Goal: Information Seeking & Learning: Learn about a topic

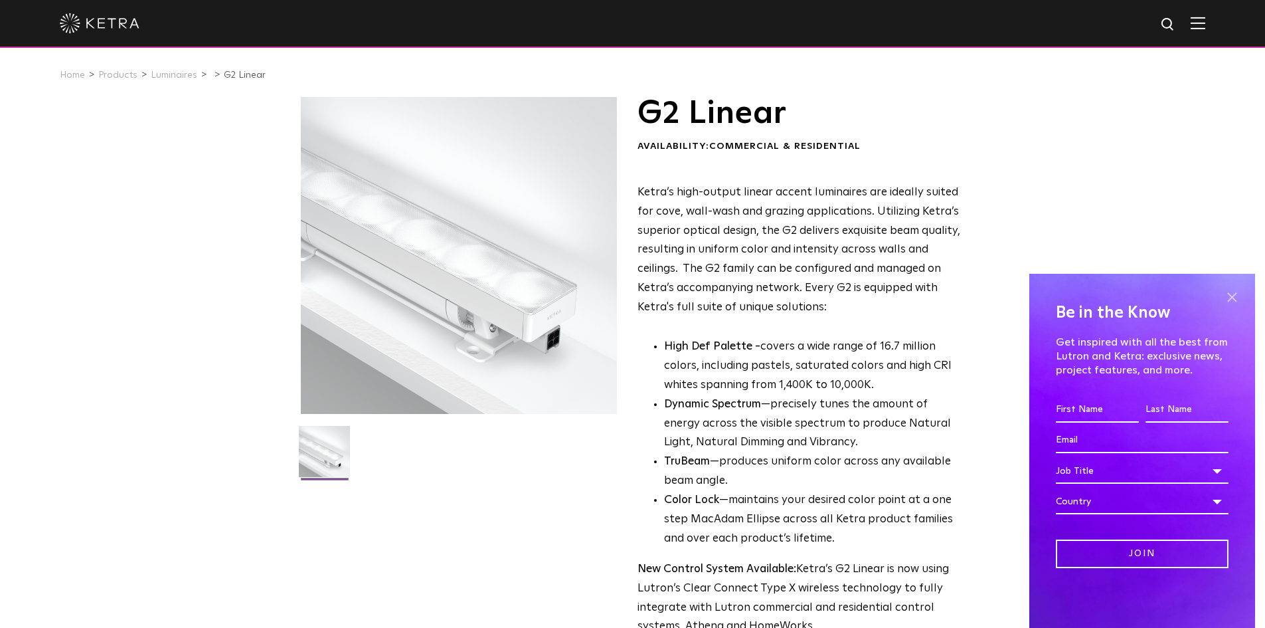
click at [1230, 300] on span at bounding box center [1232, 297] width 20 height 20
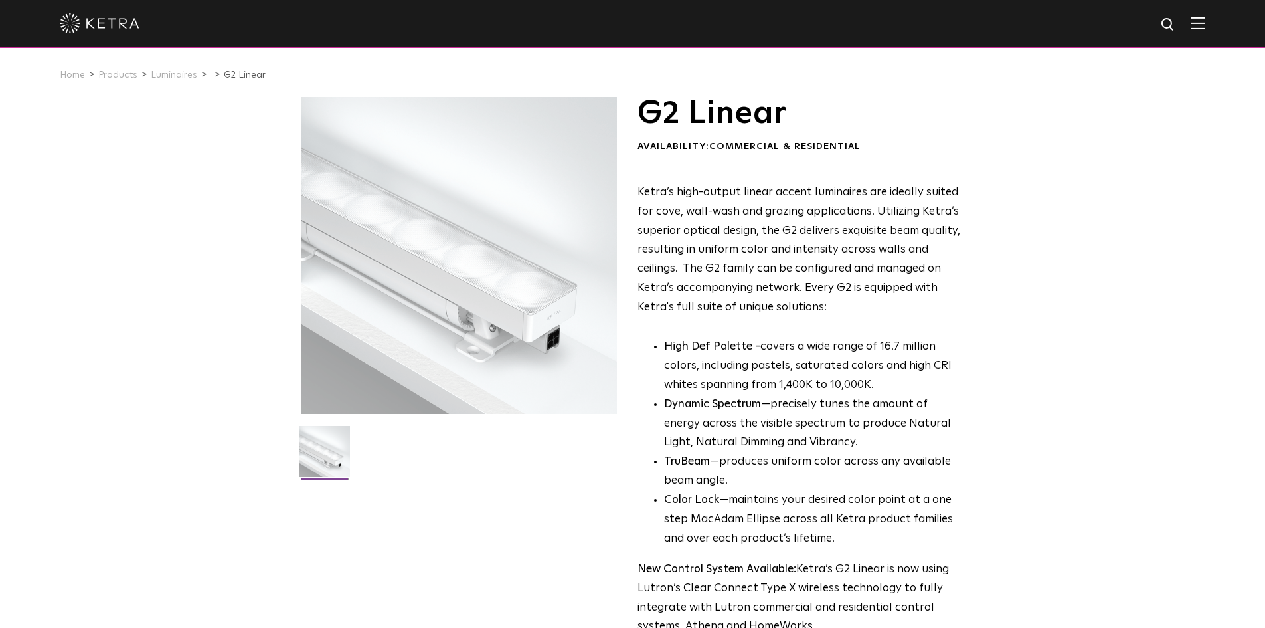
drag, startPoint x: 810, startPoint y: 298, endPoint x: 843, endPoint y: 288, distance: 33.8
click at [840, 290] on p "Ketra’s high-output linear accent luminaires are ideally suited for cove, wall-…" at bounding box center [799, 250] width 323 height 134
click at [865, 298] on p "Ketra’s high-output linear accent luminaires are ideally suited for cove, wall-…" at bounding box center [799, 250] width 323 height 134
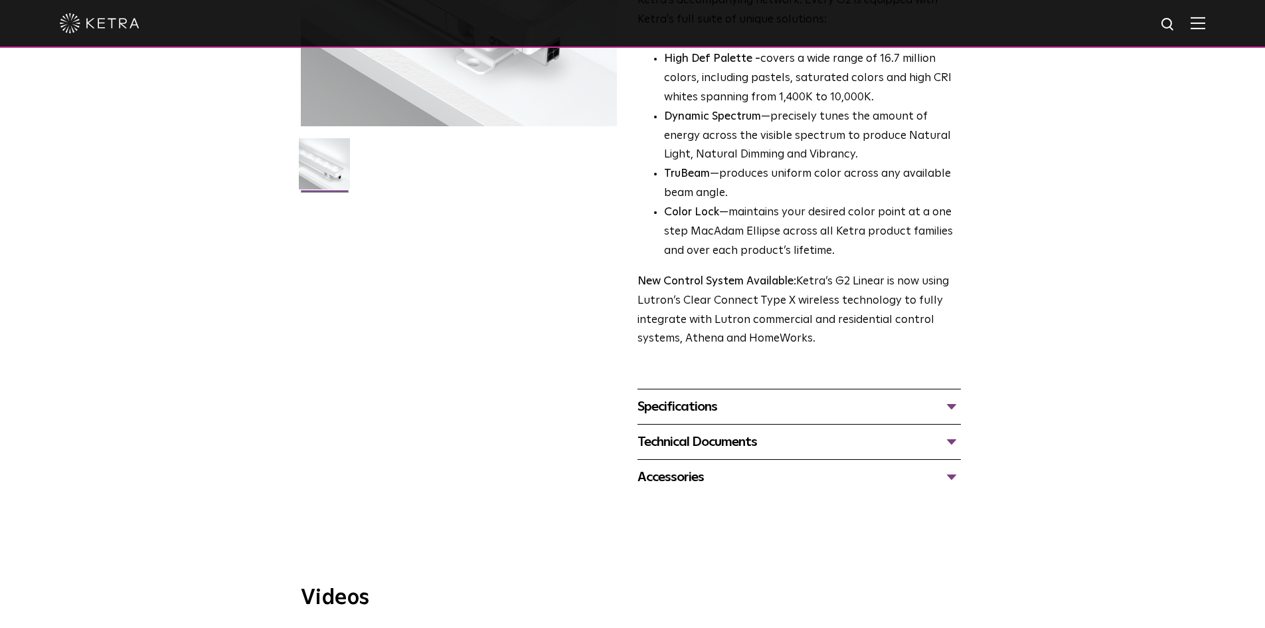
scroll to position [465, 0]
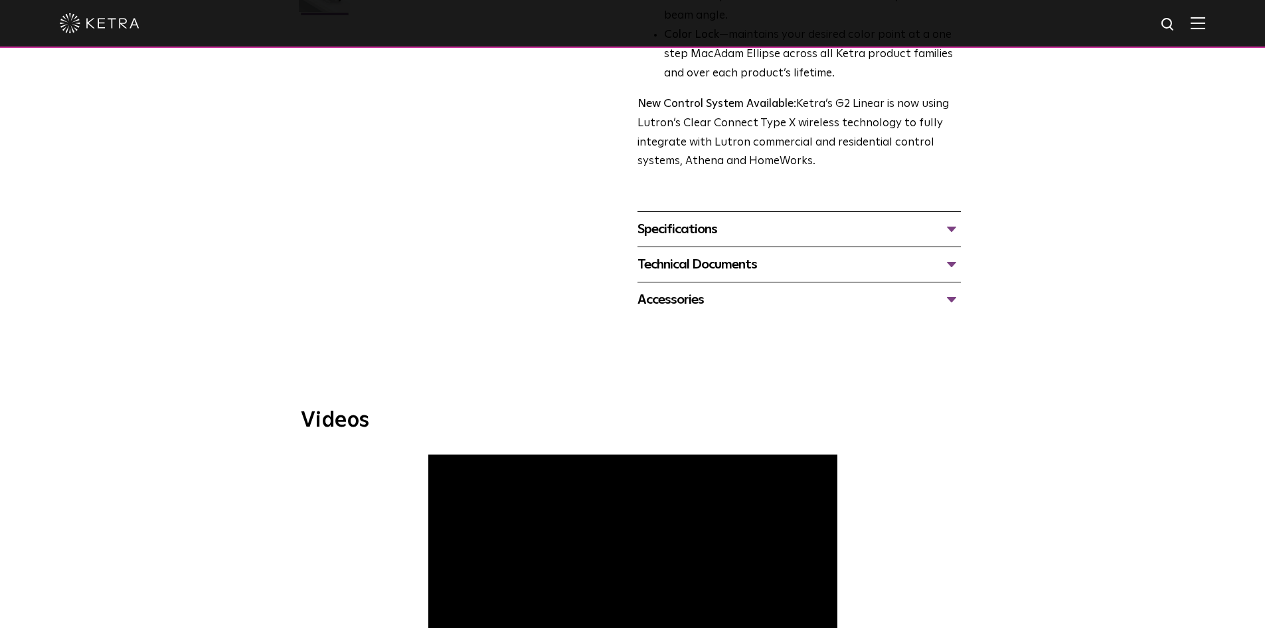
click at [808, 226] on div "Specifications" at bounding box center [799, 228] width 323 height 21
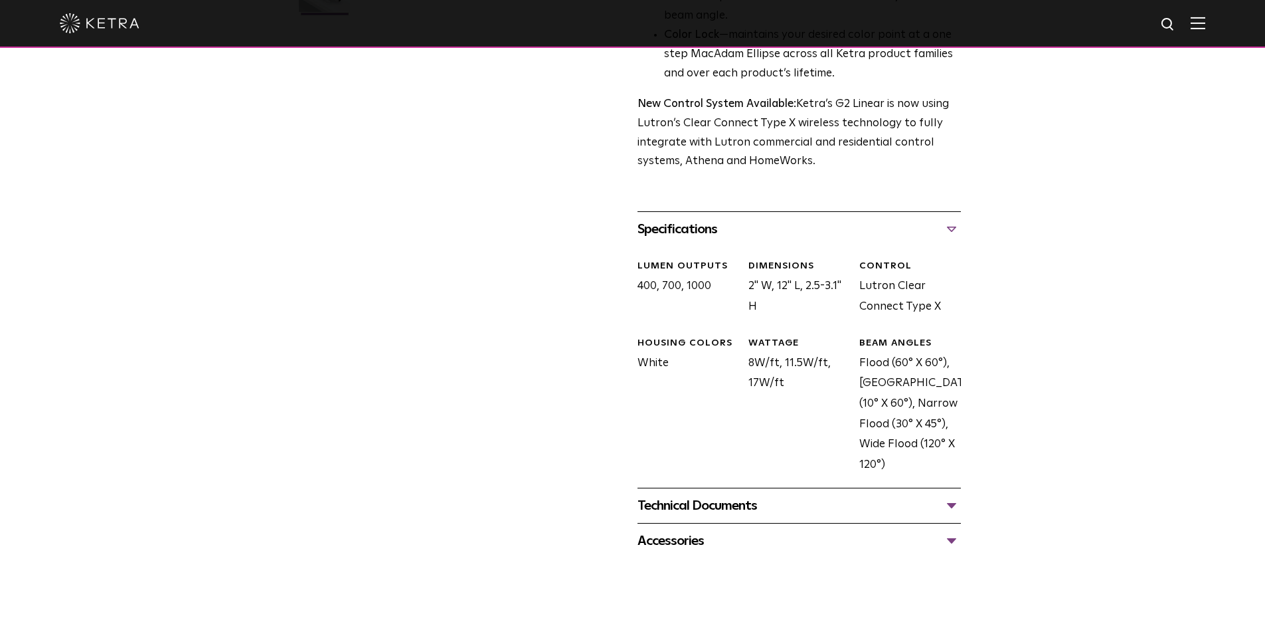
drag, startPoint x: 790, startPoint y: 384, endPoint x: 771, endPoint y: 402, distance: 26.3
click at [748, 389] on div "WATTAGE 8W/ft, 11.5W/ft, 17W/ft" at bounding box center [793, 406] width 111 height 138
click at [772, 402] on div "WATTAGE 8W/ft, 11.5W/ft, 17W/ft" at bounding box center [793, 406] width 111 height 138
drag, startPoint x: 952, startPoint y: 456, endPoint x: 624, endPoint y: 379, distance: 337.0
click at [624, 379] on div "G2 Linear Availability: Commercial & Residential Ketra’s high-output linear acc…" at bounding box center [633, 95] width 664 height 926
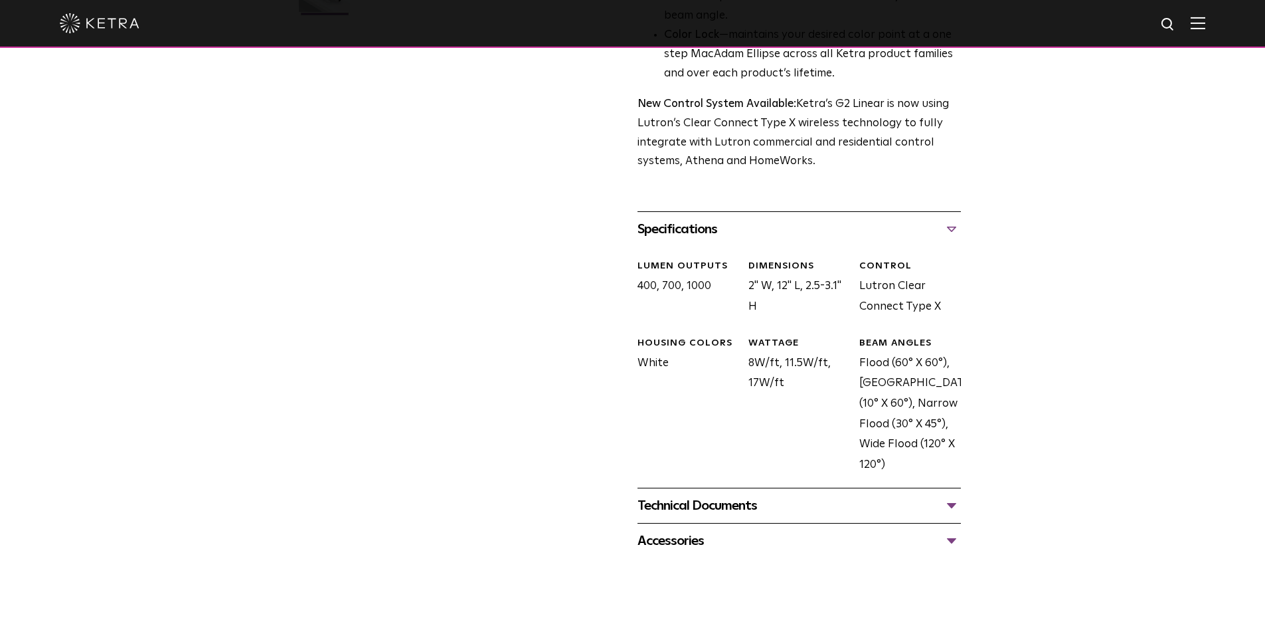
click at [1051, 394] on div "G2 Linear Availability: Commercial & Residential Ketra’s high-output linear acc…" at bounding box center [632, 95] width 1265 height 926
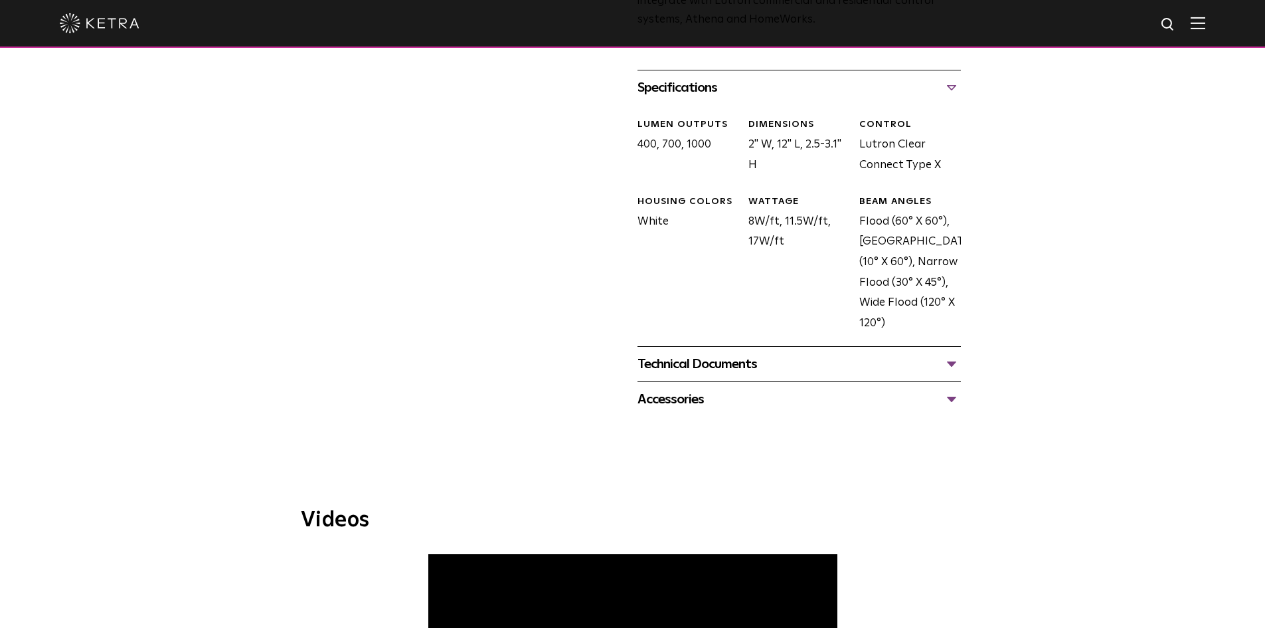
scroll to position [775, 0]
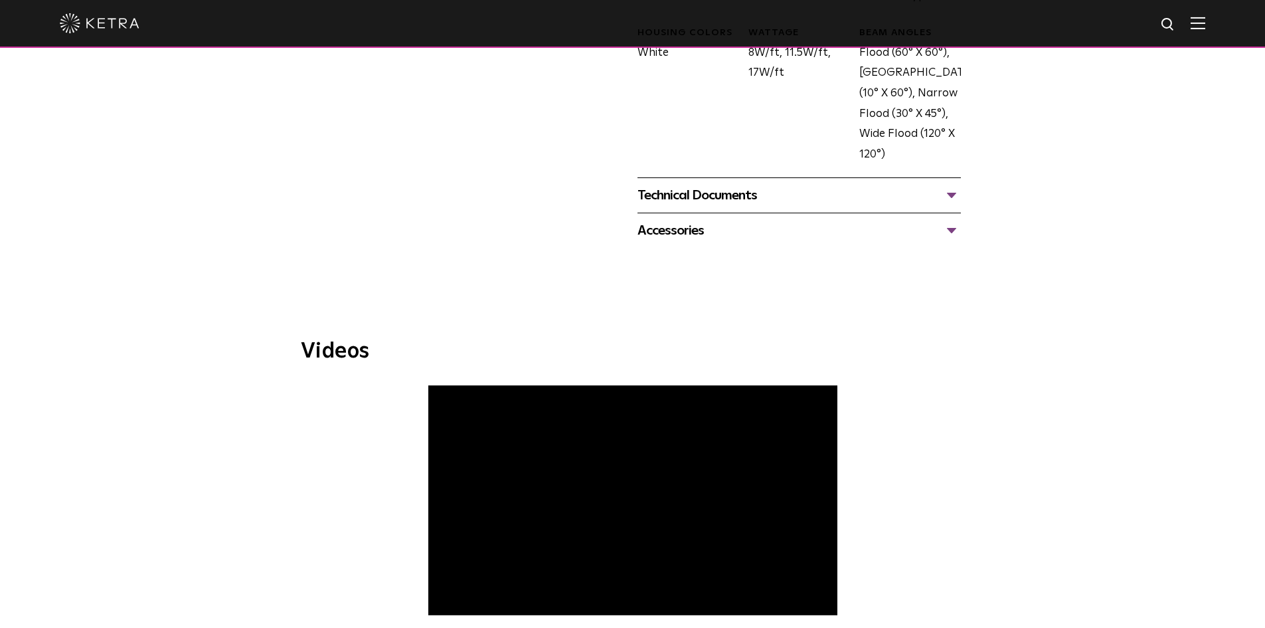
click at [802, 209] on div "Technical Documents G2 Specification Sheet G2 Installation Guide G2 Brochure G2…" at bounding box center [799, 194] width 323 height 35
click at [957, 188] on div "Technical Documents" at bounding box center [799, 195] width 323 height 21
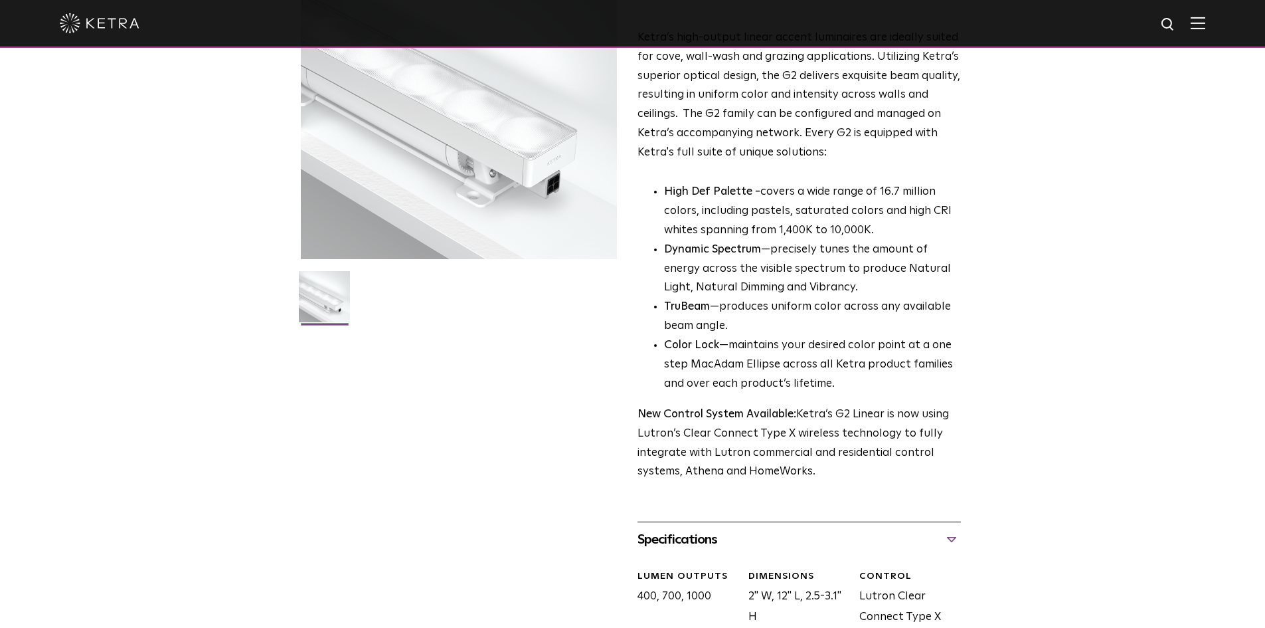
scroll to position [0, 0]
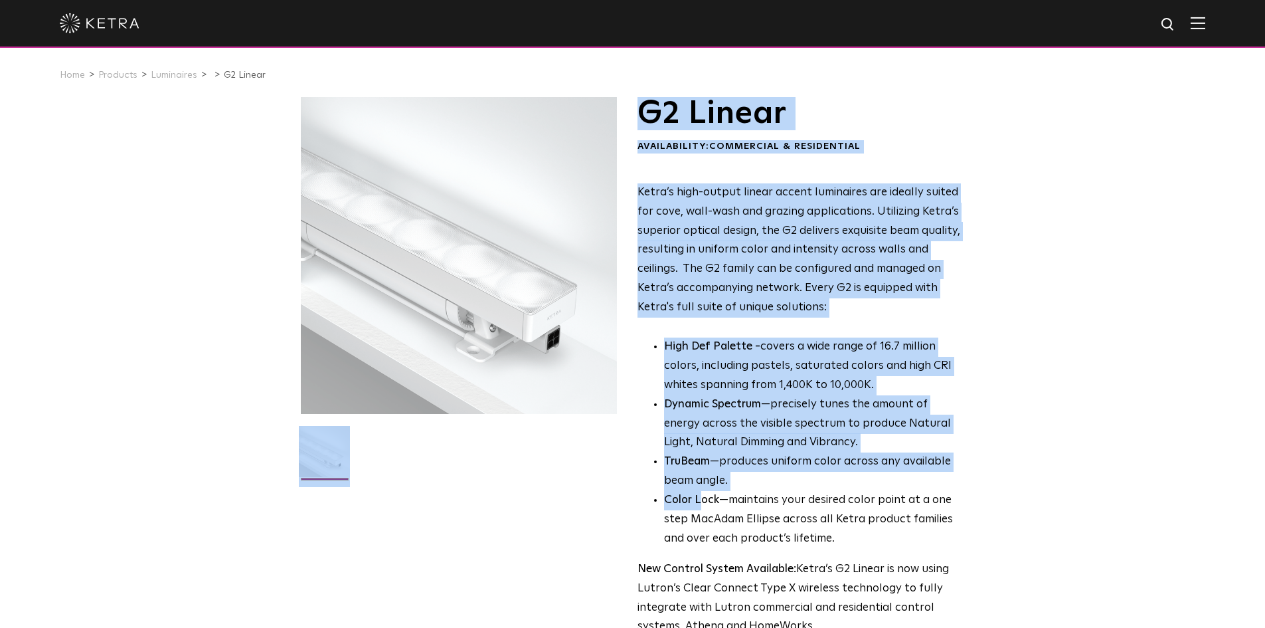
drag, startPoint x: 698, startPoint y: 507, endPoint x: 202, endPoint y: 119, distance: 629.7
